Goal: Task Accomplishment & Management: Complete application form

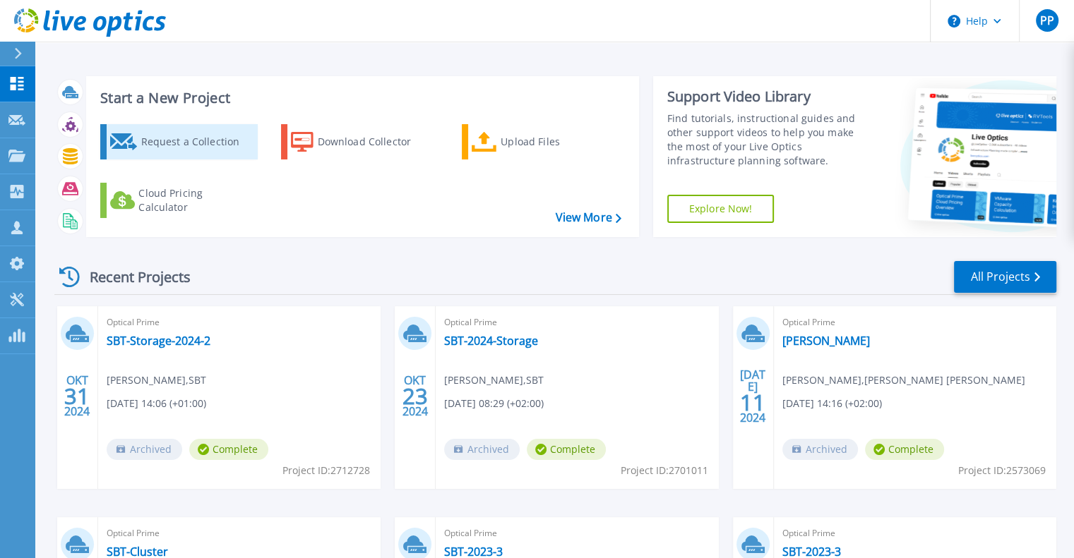
click at [208, 150] on div "Request a Collection" at bounding box center [196, 142] width 113 height 28
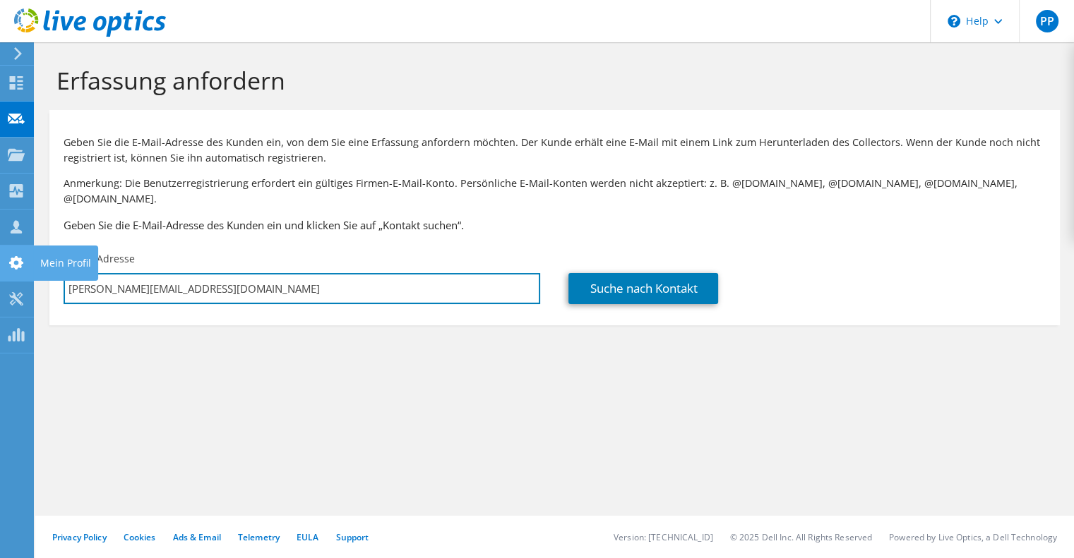
drag, startPoint x: 257, startPoint y: 279, endPoint x: 0, endPoint y: 258, distance: 257.8
click at [0, 258] on div "PP Vertriebspartner [PERSON_NAME] [PERSON_NAME][EMAIL_ADDRESS][DOMAIN_NAME] NET…" at bounding box center [537, 279] width 1074 height 558
click at [249, 273] on input "[PERSON_NAME][EMAIL_ADDRESS][DOMAIN_NAME]" at bounding box center [302, 288] width 477 height 31
click at [358, 277] on input "[PERSON_NAME][EMAIL_ADDRESS][DOMAIN_NAME]" at bounding box center [302, 288] width 477 height 31
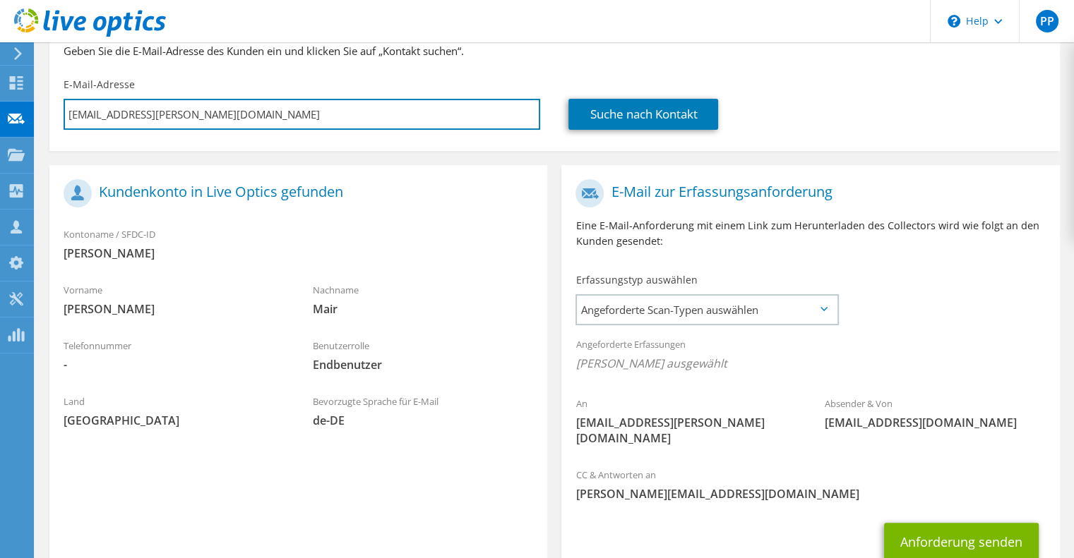
scroll to position [174, 0]
type input "[EMAIL_ADDRESS][PERSON_NAME][DOMAIN_NAME]"
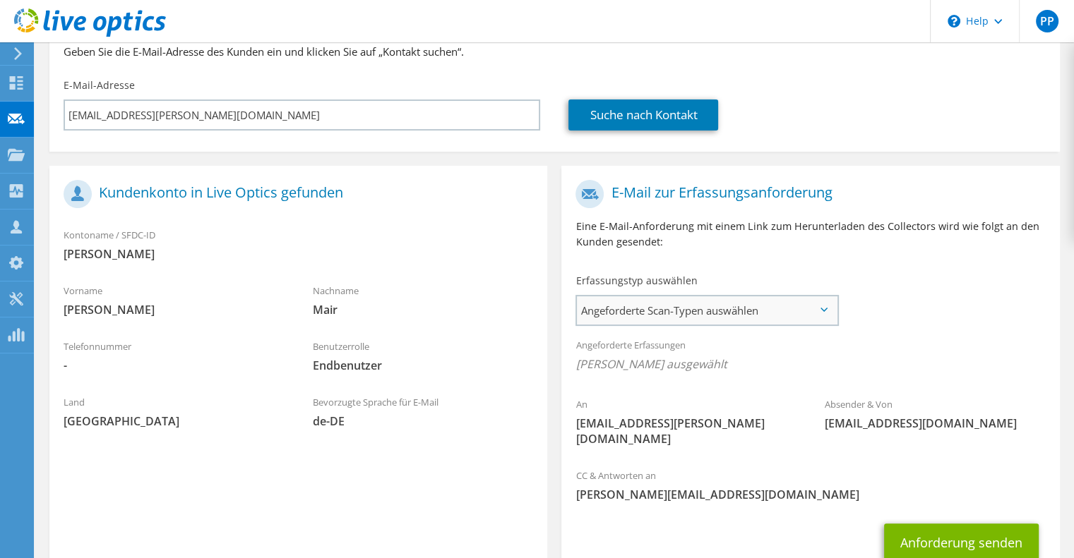
click at [762, 297] on span "Angeforderte Scan-Typen auswählen" at bounding box center [707, 311] width 260 height 28
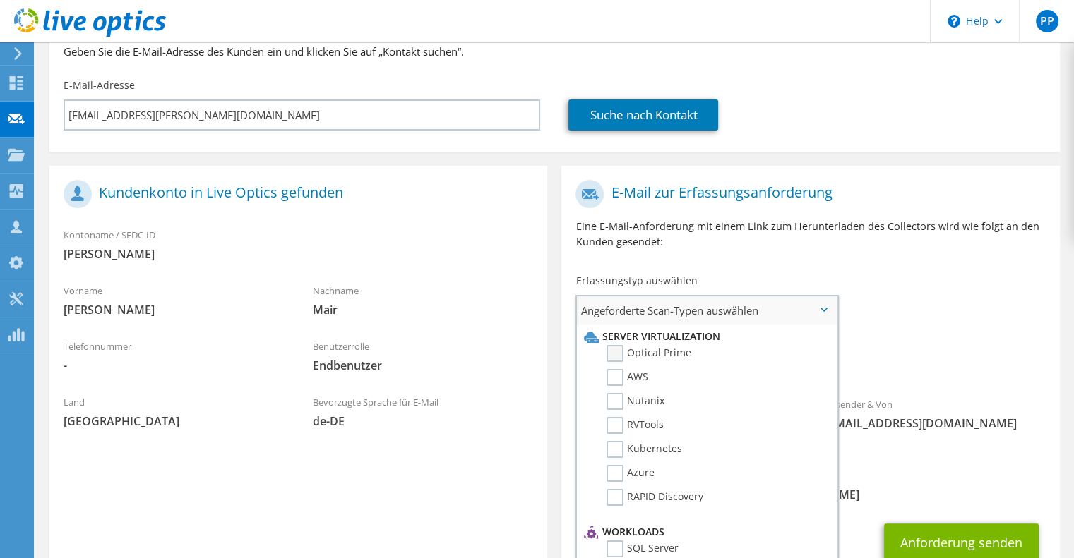
click at [618, 345] on label "Optical Prime" at bounding box center [648, 353] width 85 height 17
click at [0, 0] on input "Optical Prime" at bounding box center [0, 0] width 0 height 0
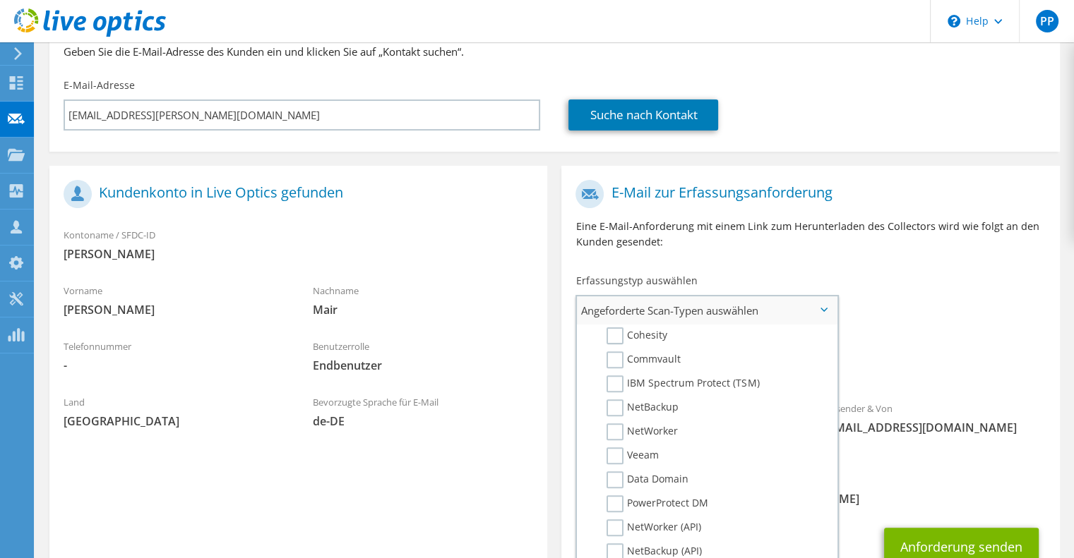
scroll to position [249, 0]
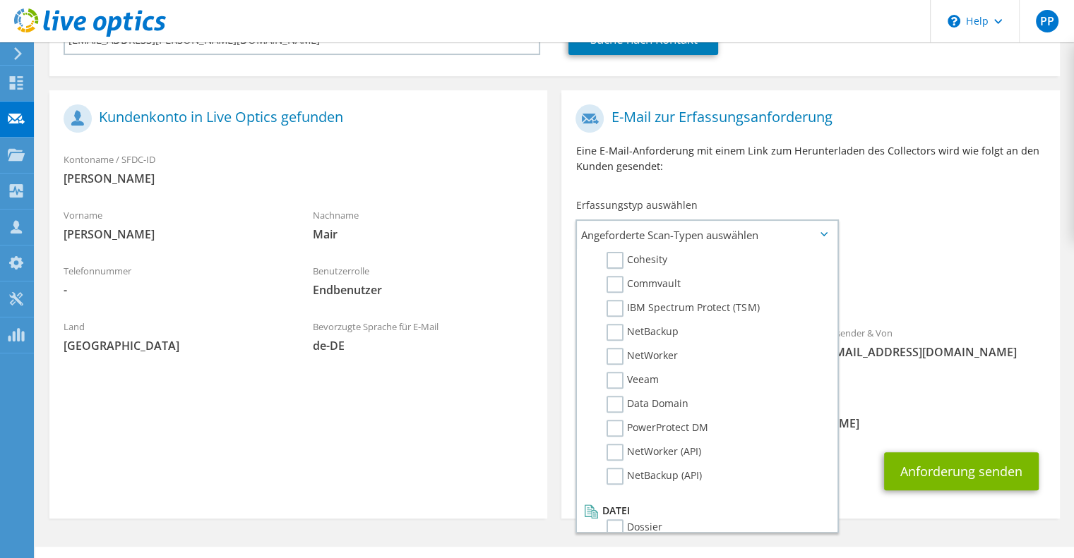
click at [897, 281] on span "Optical Prime" at bounding box center [809, 292] width 469 height 23
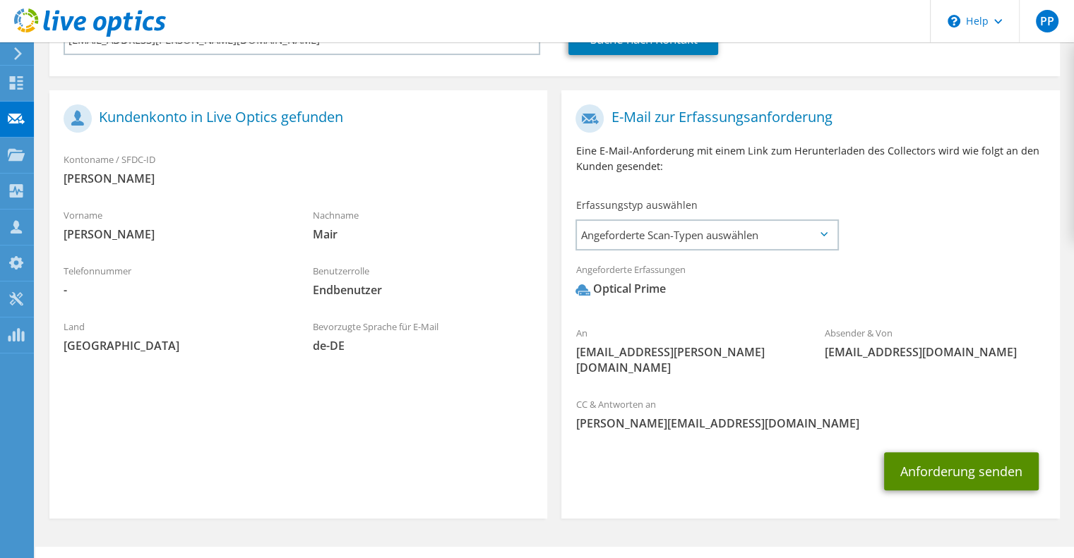
click at [930, 453] on button "Anforderung senden" at bounding box center [961, 472] width 155 height 38
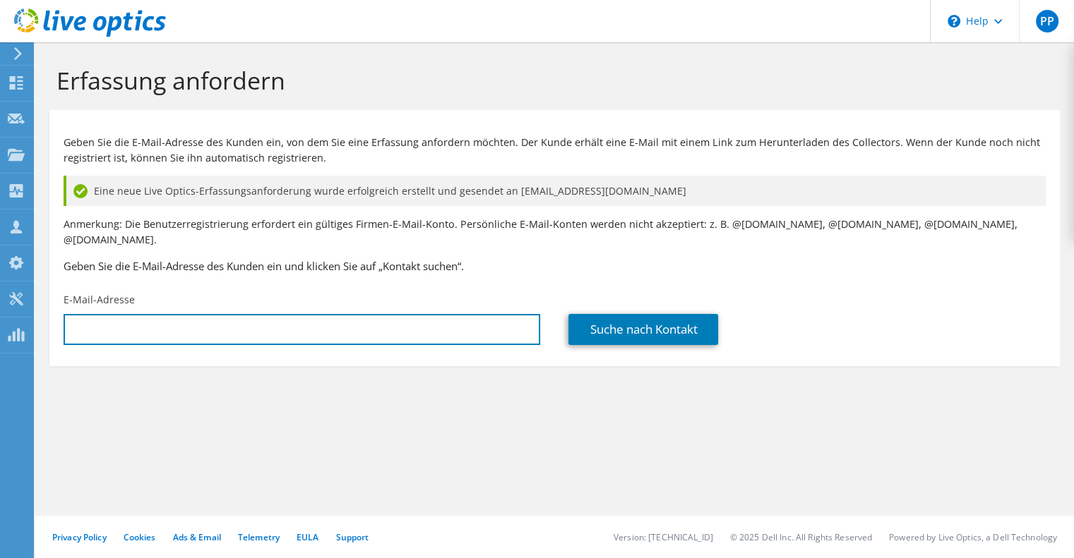
type input "[PERSON_NAME][EMAIL_ADDRESS][DOMAIN_NAME]"
